Goal: Navigation & Orientation: Find specific page/section

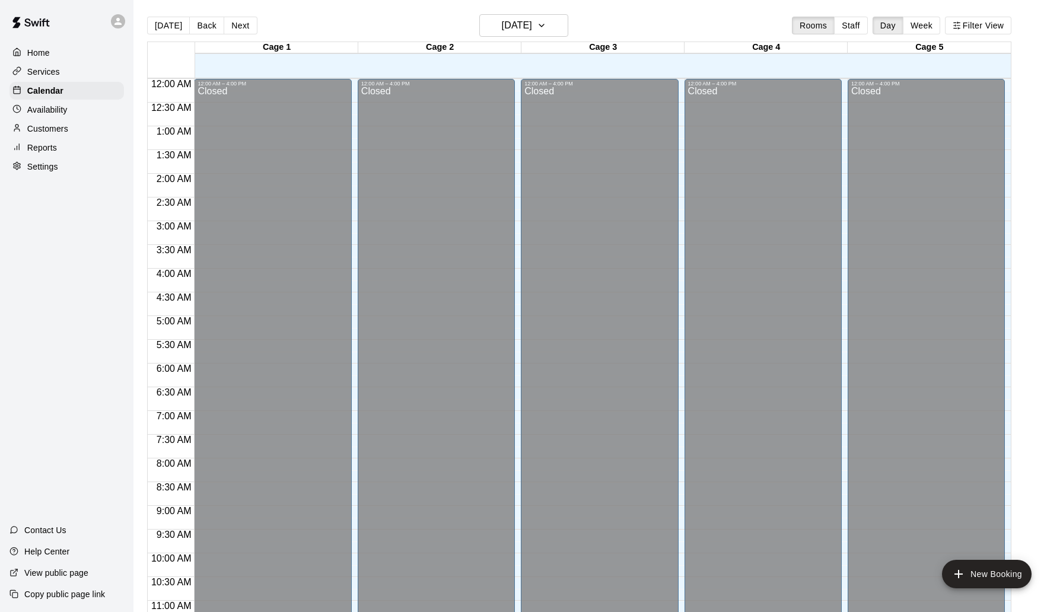
scroll to position [583, 0]
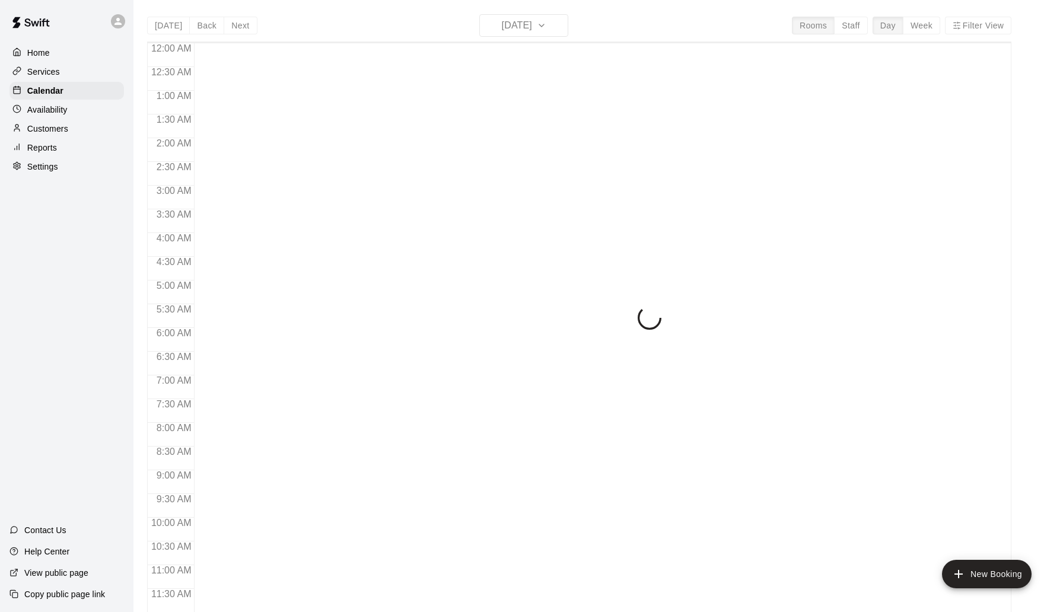
scroll to position [557, 0]
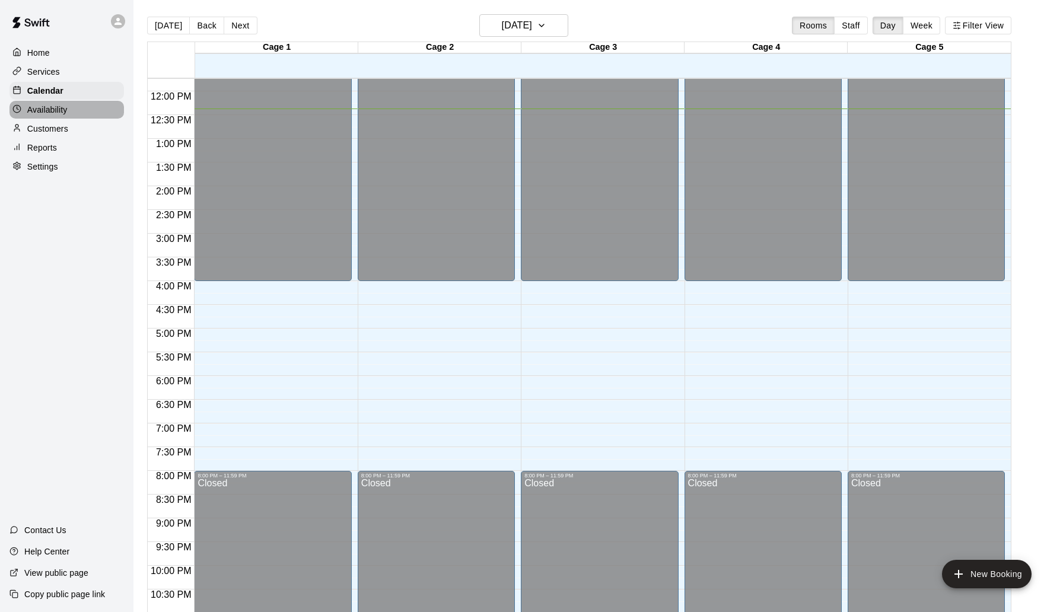
click at [74, 109] on div "Availability" at bounding box center [66, 110] width 115 height 18
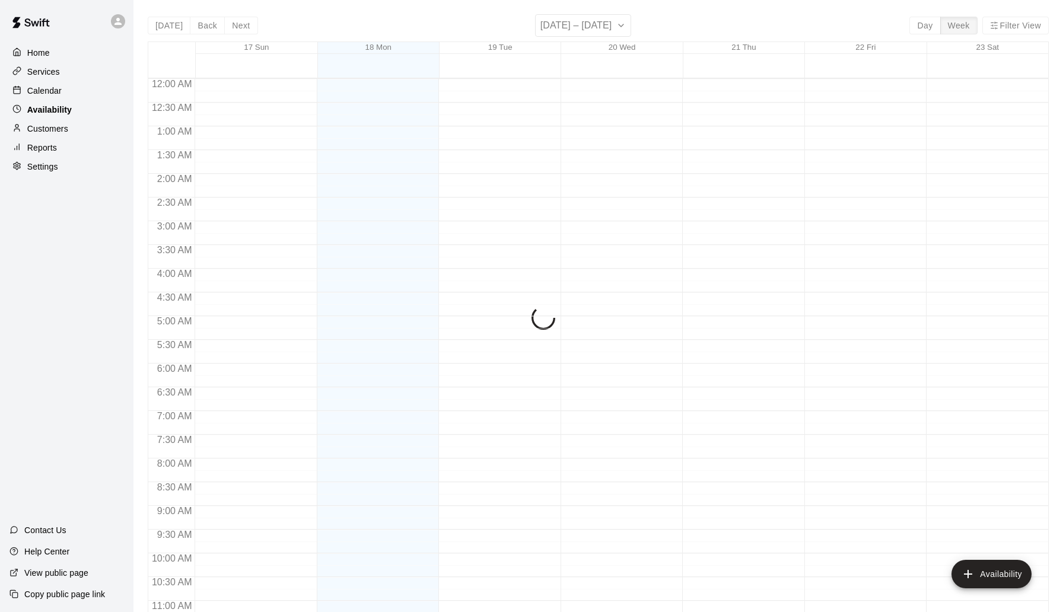
scroll to position [587, 0]
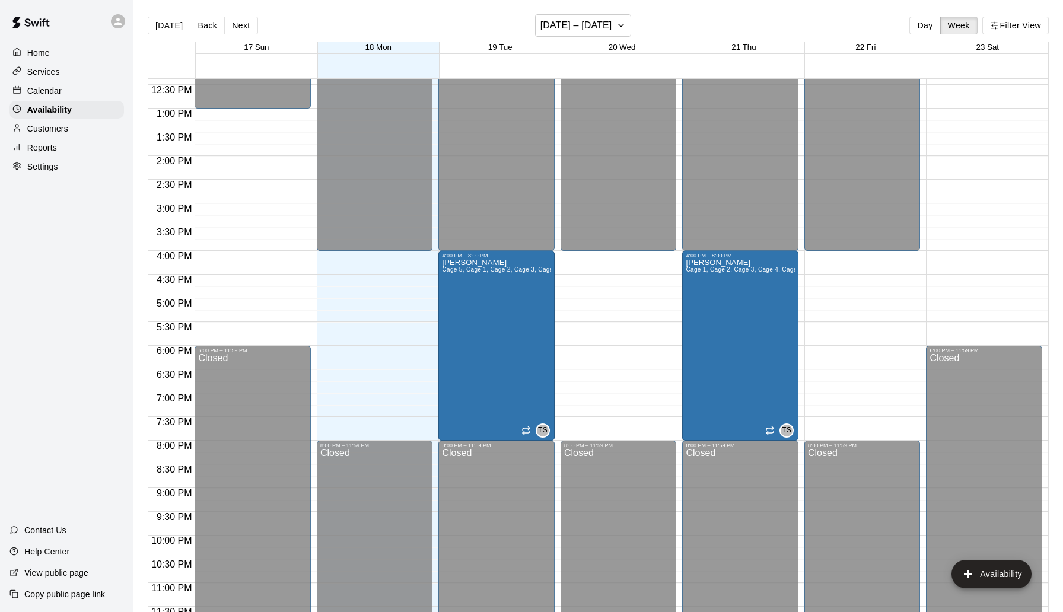
click at [72, 96] on div "Calendar" at bounding box center [66, 91] width 115 height 18
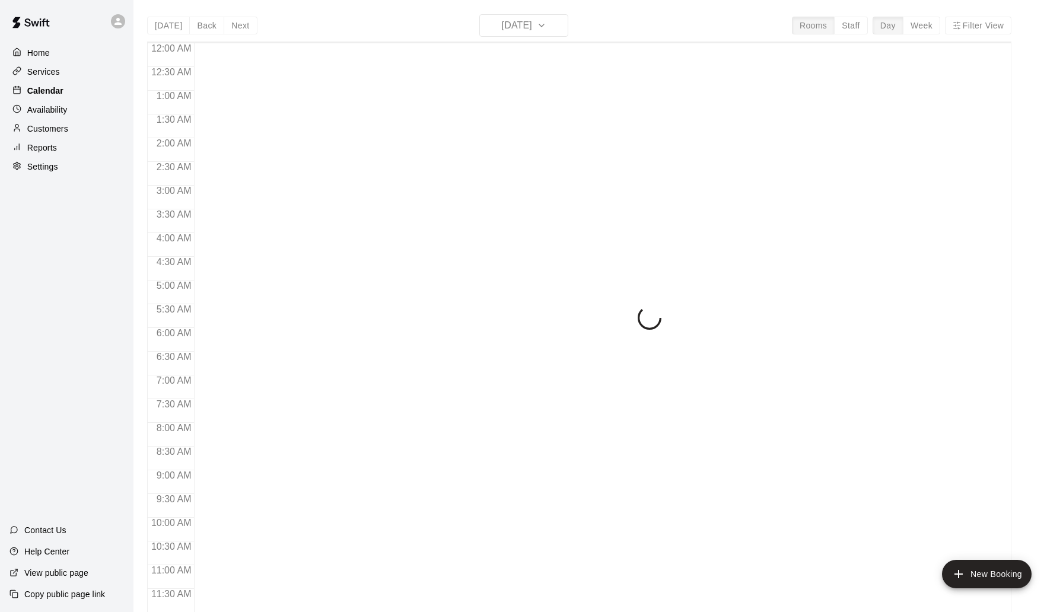
scroll to position [557, 0]
